Goal: Task Accomplishment & Management: Manage account settings

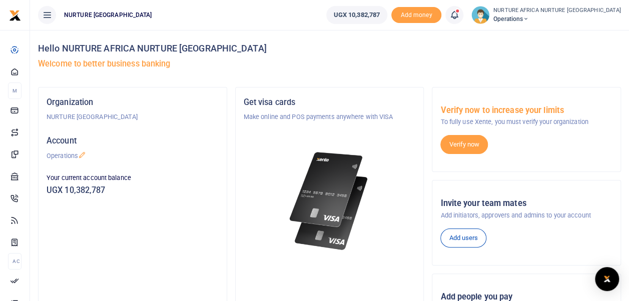
click at [459, 14] on icon at bounding box center [454, 15] width 10 height 11
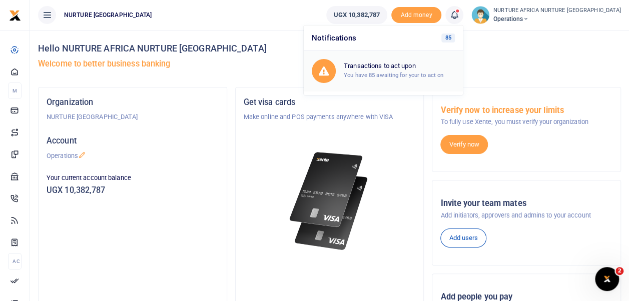
click at [409, 68] on h6 "Transactions to act upon" at bounding box center [399, 66] width 111 height 8
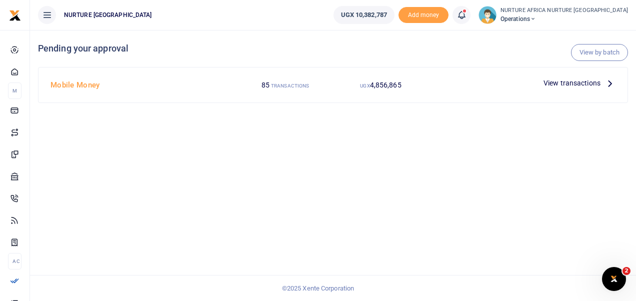
click at [567, 82] on span "View transactions" at bounding box center [572, 83] width 57 height 11
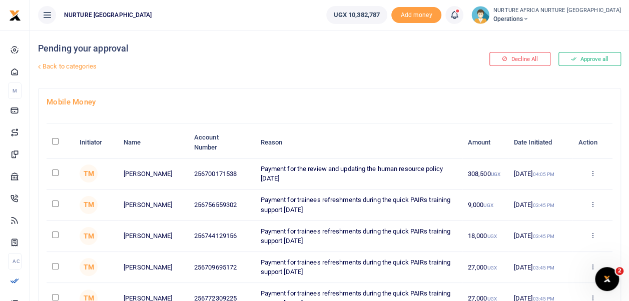
click at [78, 67] on link "Back to categories" at bounding box center [230, 66] width 388 height 17
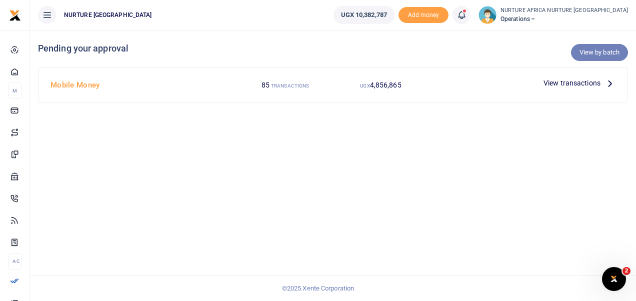
click at [597, 52] on link "View by batch" at bounding box center [599, 52] width 57 height 17
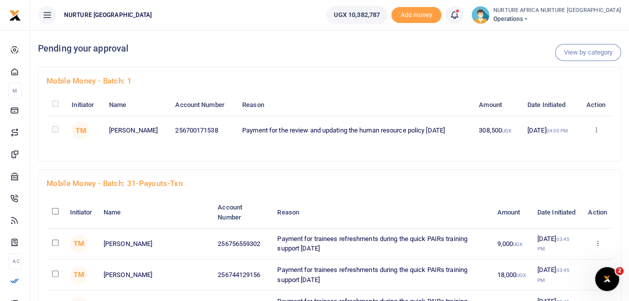
scroll to position [2202, 0]
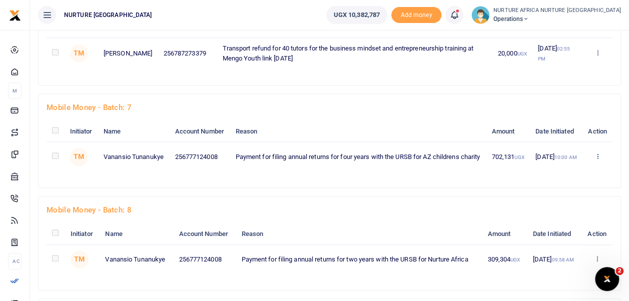
click at [552, 177] on link "Approve" at bounding box center [560, 184] width 79 height 14
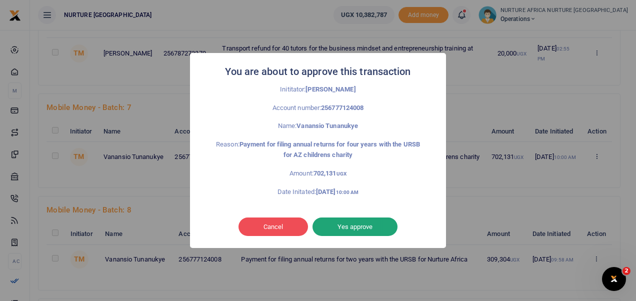
click at [374, 221] on button "Yes approve" at bounding box center [355, 227] width 85 height 19
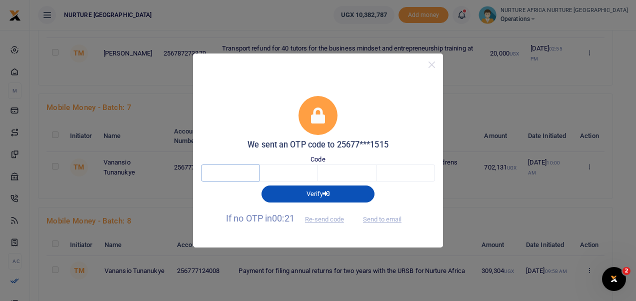
click at [221, 165] on input "text" at bounding box center [230, 173] width 59 height 17
type input "5"
type input "9"
type input "1"
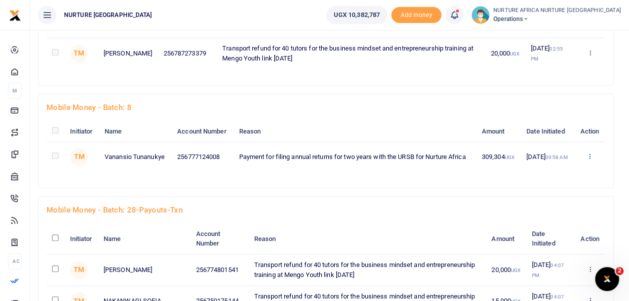
click at [544, 177] on link "Approve" at bounding box center [552, 184] width 79 height 14
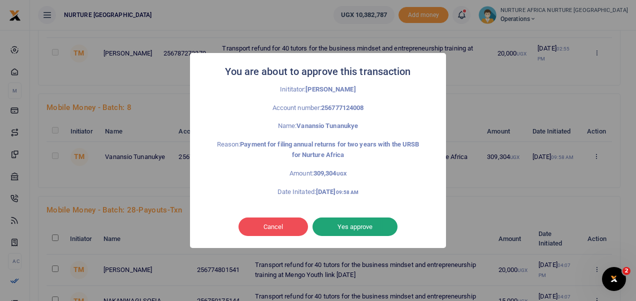
click at [366, 224] on button "Yes approve" at bounding box center [355, 227] width 85 height 19
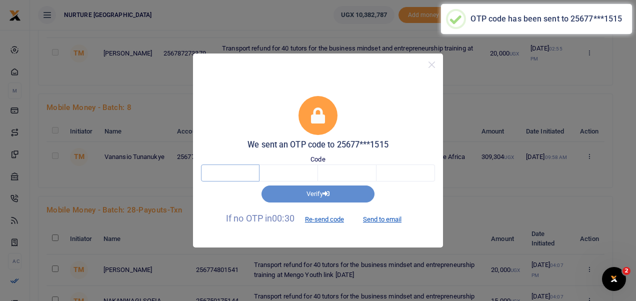
click at [225, 176] on input "text" at bounding box center [230, 173] width 59 height 17
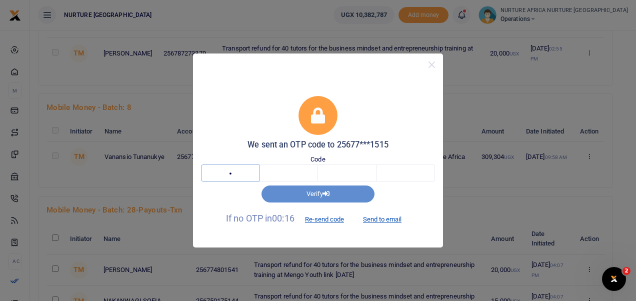
type input "6"
type input "2"
type input "1"
type input "5"
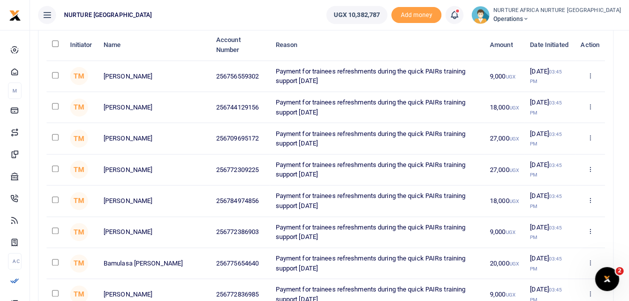
scroll to position [0, 0]
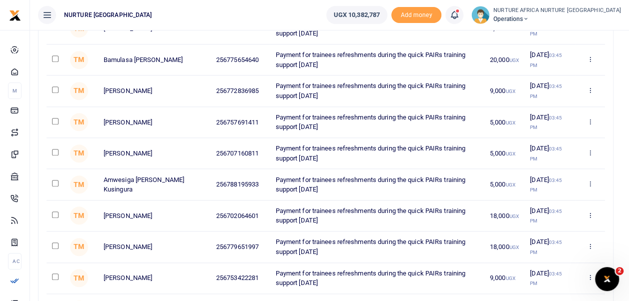
scroll to position [1647, 0]
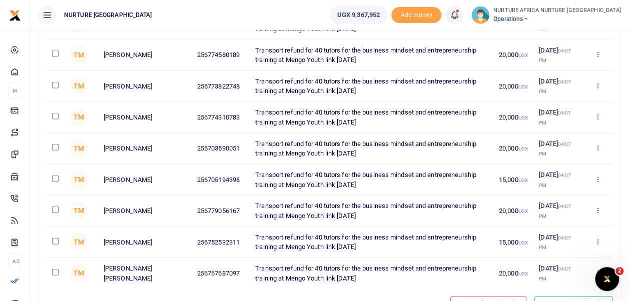
scroll to position [2973, 0]
